Goal: Task Accomplishment & Management: Complete application form

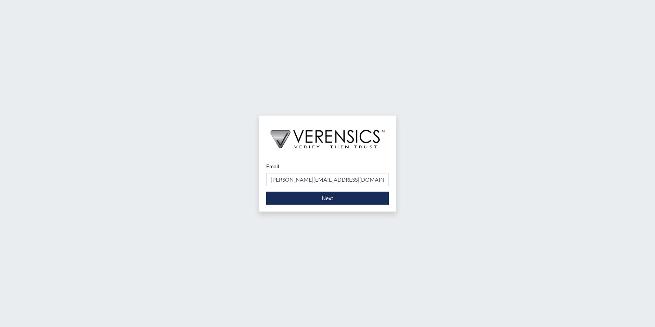
click at [313, 195] on button "Next" at bounding box center [327, 197] width 123 height 13
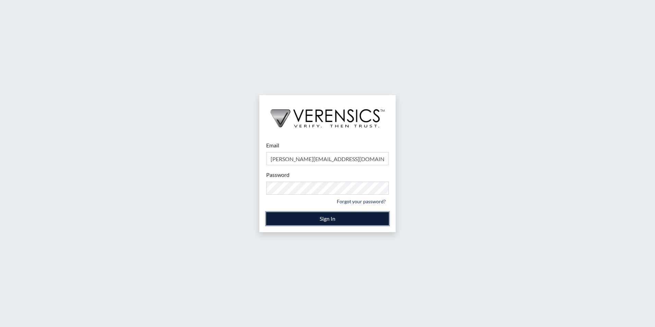
click at [318, 220] on button "Sign In" at bounding box center [327, 218] width 123 height 13
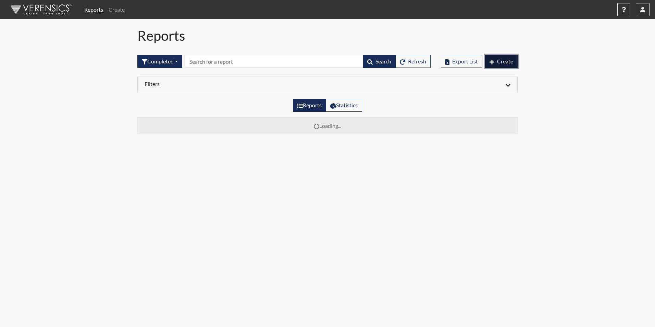
click at [499, 64] on span "Create" at bounding box center [505, 61] width 16 height 7
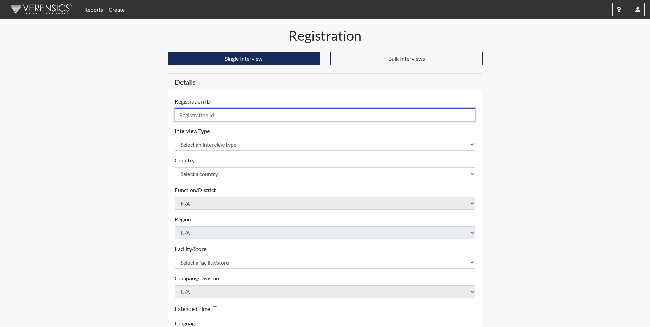
click at [270, 116] on input "text" at bounding box center [325, 114] width 301 height 13
type input "KMS2209"
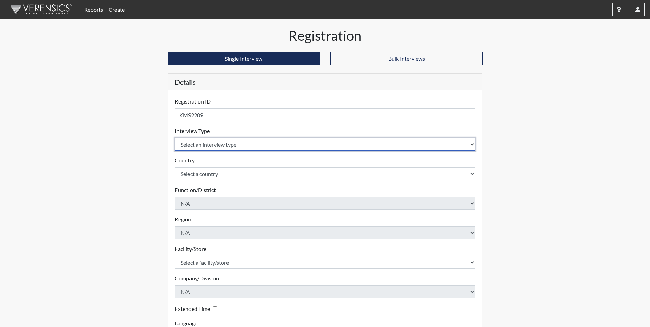
click at [273, 143] on select "Select an interview type Corrections Pre-Employment" at bounding box center [325, 144] width 301 height 13
select select "ff733e93-e1bf-11ea-9c9f-0eff0cf7eb8f"
click at [175, 138] on select "Select an interview type Corrections Pre-Employment" at bounding box center [325, 144] width 301 height 13
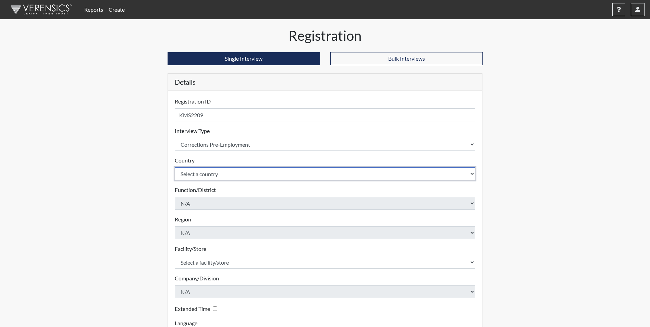
click at [273, 177] on select "Select a country [GEOGRAPHIC_DATA] [GEOGRAPHIC_DATA]" at bounding box center [325, 173] width 301 height 13
select select "united-states-of-[GEOGRAPHIC_DATA]"
click at [175, 167] on select "Select a country [GEOGRAPHIC_DATA] [GEOGRAPHIC_DATA]" at bounding box center [325, 173] width 301 height 13
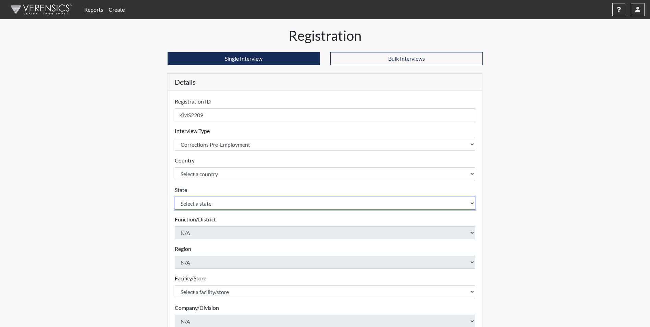
click at [272, 206] on select "Select a state [US_STATE] [US_STATE] [US_STATE] [US_STATE] [US_STATE] [US_STATE…" at bounding box center [325, 203] width 301 height 13
select select "GA"
click at [175, 197] on select "Select a state [US_STATE] [US_STATE] [US_STATE] [US_STATE] [US_STATE] [US_STATE…" at bounding box center [325, 203] width 301 height 13
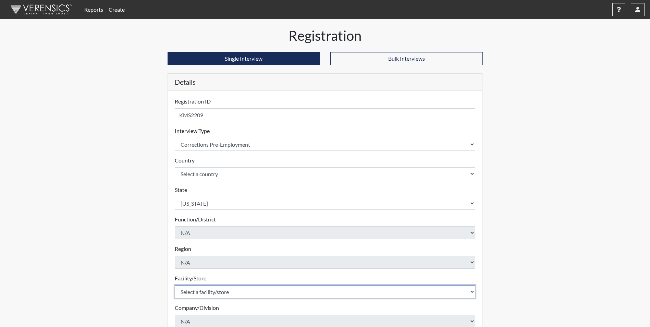
click at [251, 293] on select "Select a facility/store Valdosta SP" at bounding box center [325, 291] width 301 height 13
select select "96ac6cf4-fbd2-4878-b4f5-77d924e0624a"
click at [175, 285] on select "Select a facility/store Valdosta SP" at bounding box center [325, 291] width 301 height 13
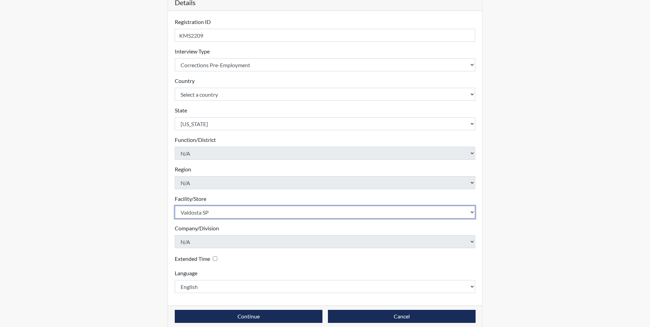
scroll to position [88, 0]
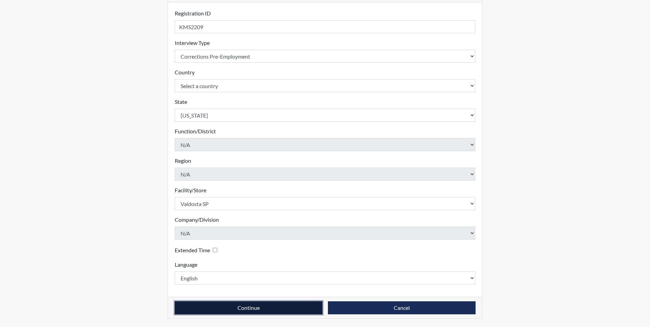
click at [263, 309] on button "Continue" at bounding box center [249, 307] width 148 height 13
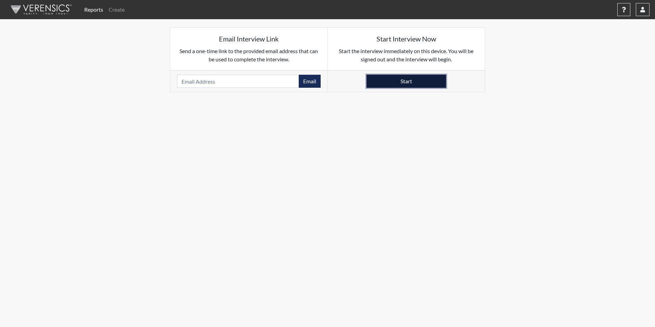
click at [377, 77] on button "Start" at bounding box center [405, 81] width 79 height 13
